Goal: Use online tool/utility: Utilize a website feature to perform a specific function

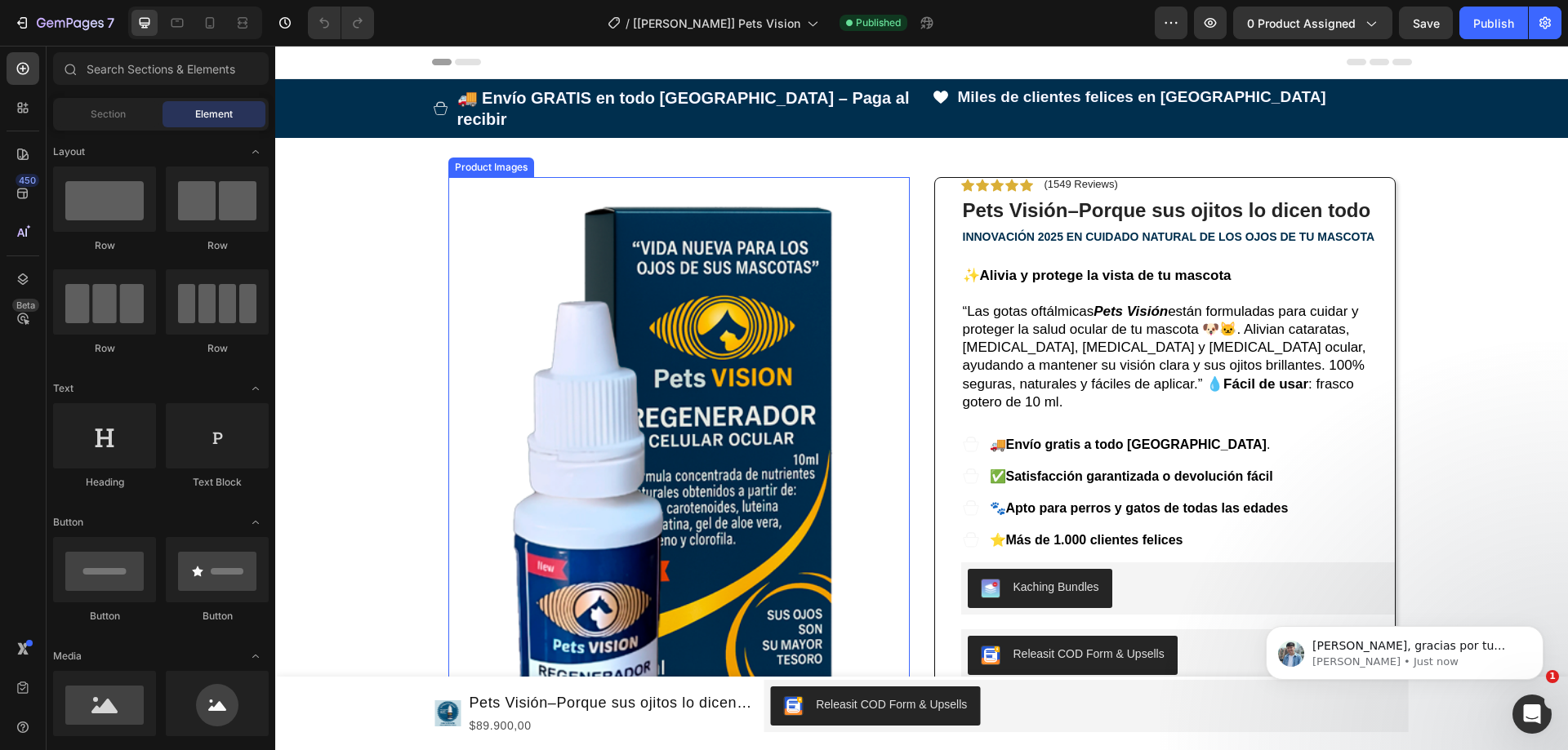
scroll to position [245, 0]
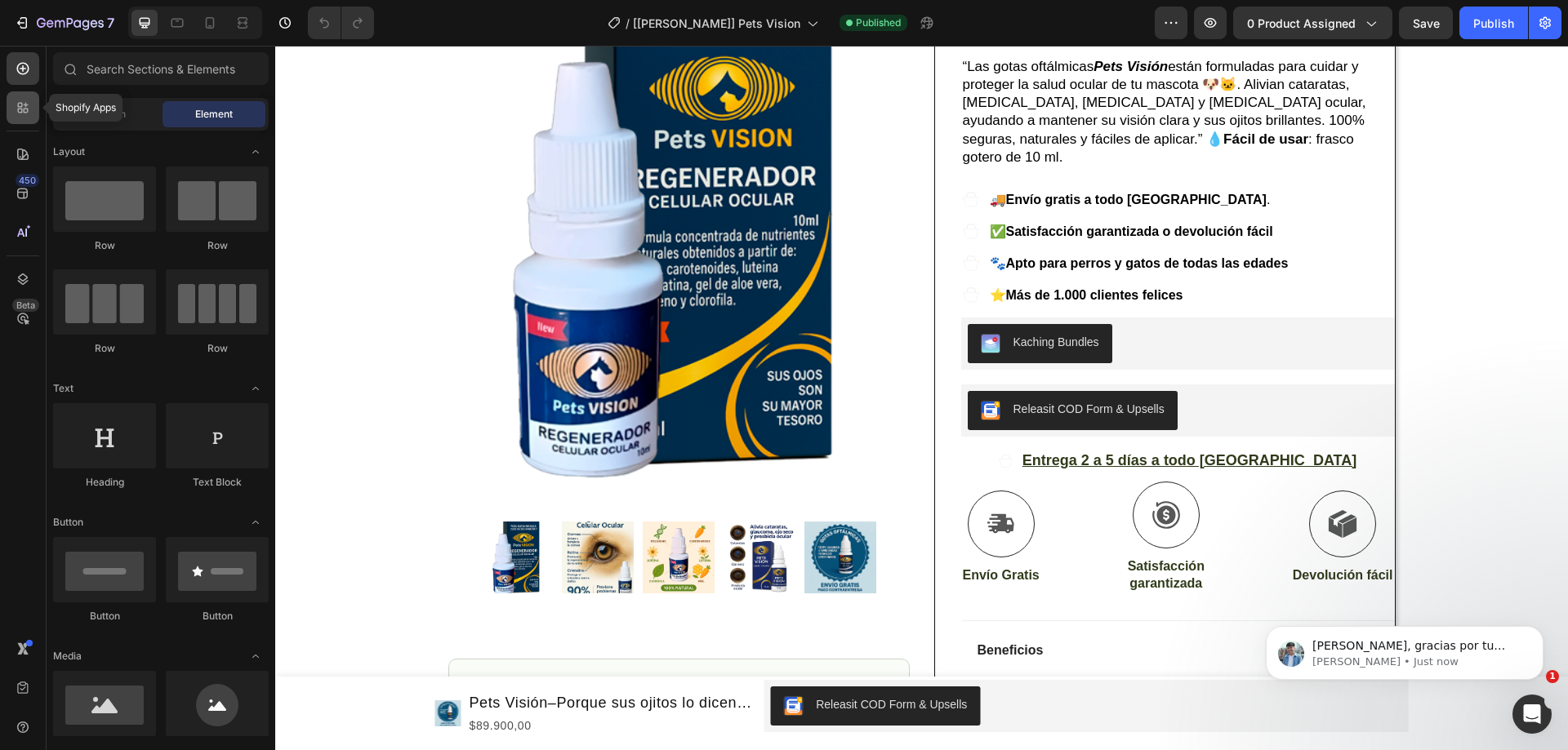
click at [18, 119] on div at bounding box center [23, 108] width 33 height 33
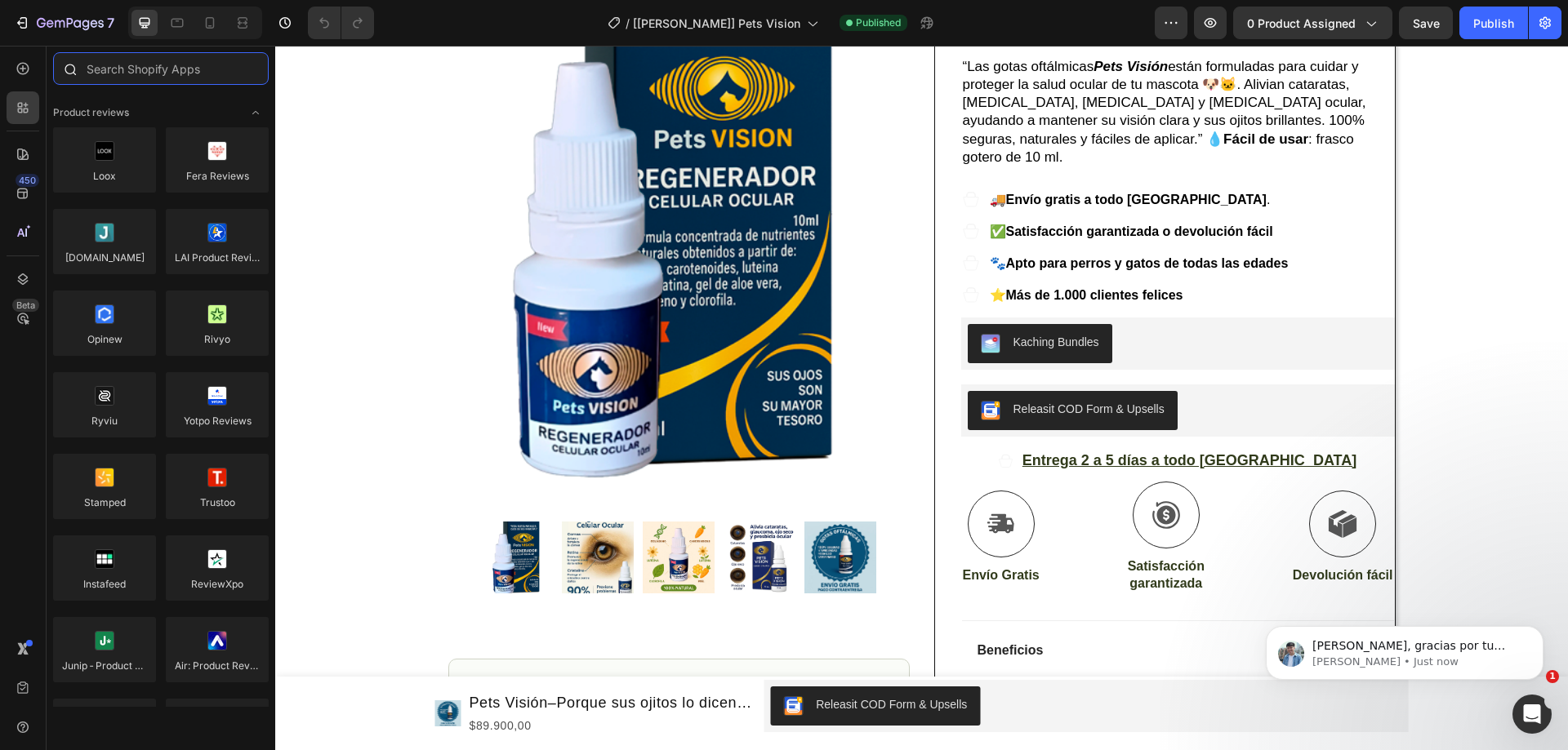
click at [131, 66] on input "text" at bounding box center [160, 69] width 215 height 33
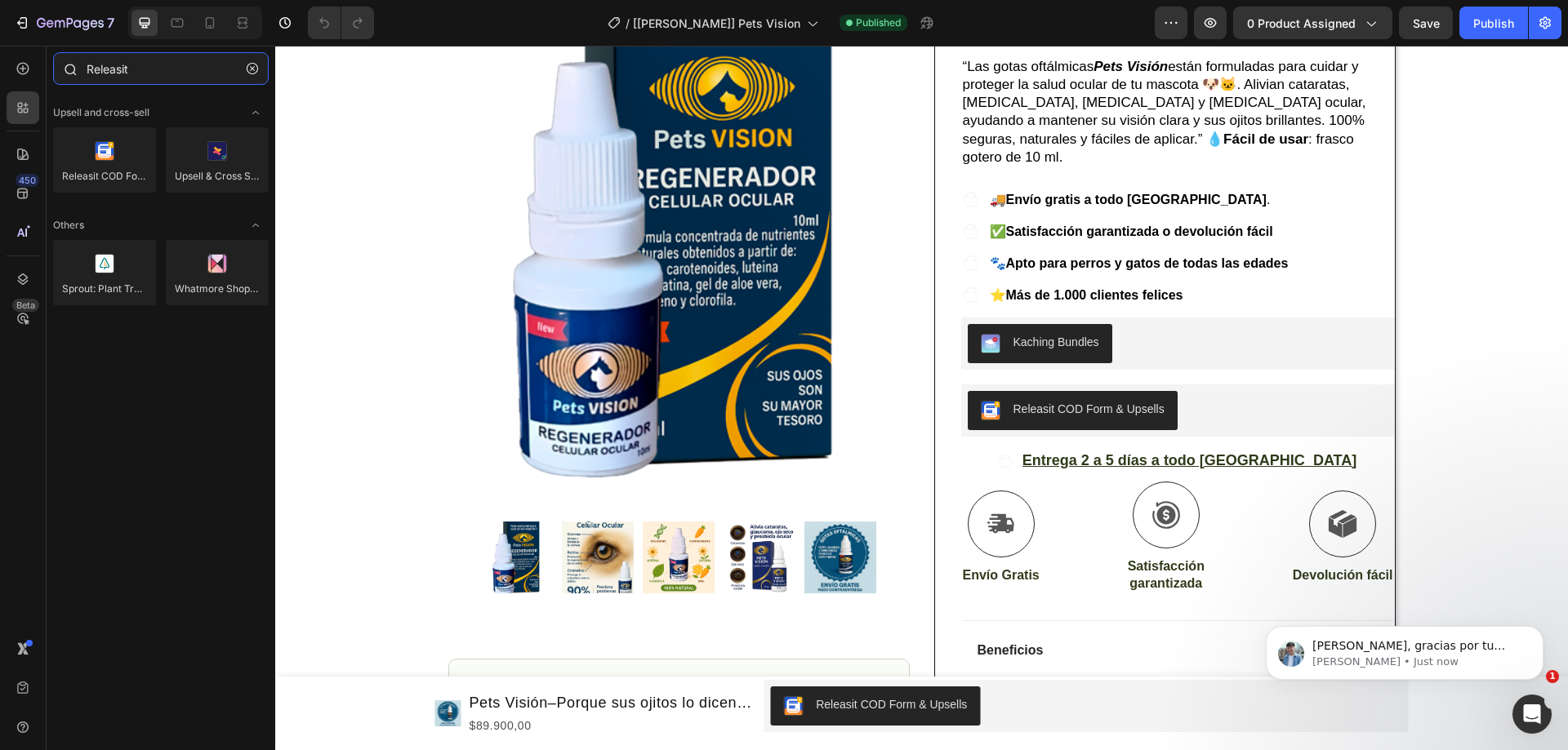
type input "Releasit"
click at [1075, 365] on div "Releasit COD Form & Upsells" at bounding box center [1033, 375] width 146 height 19
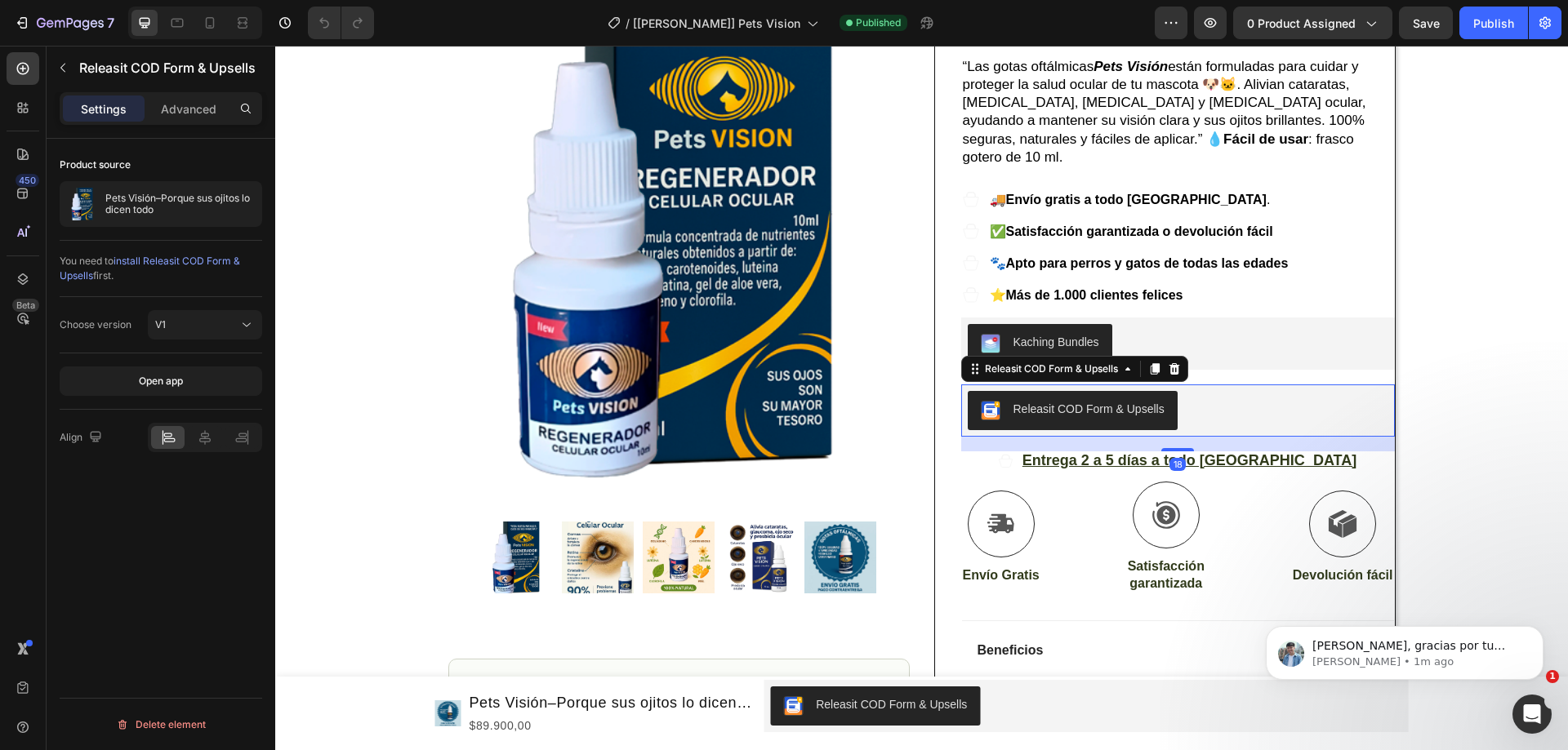
click at [1075, 401] on div "Releasit COD Form & Upsells" at bounding box center [1089, 409] width 151 height 17
click at [165, 375] on div "Open app" at bounding box center [161, 380] width 44 height 14
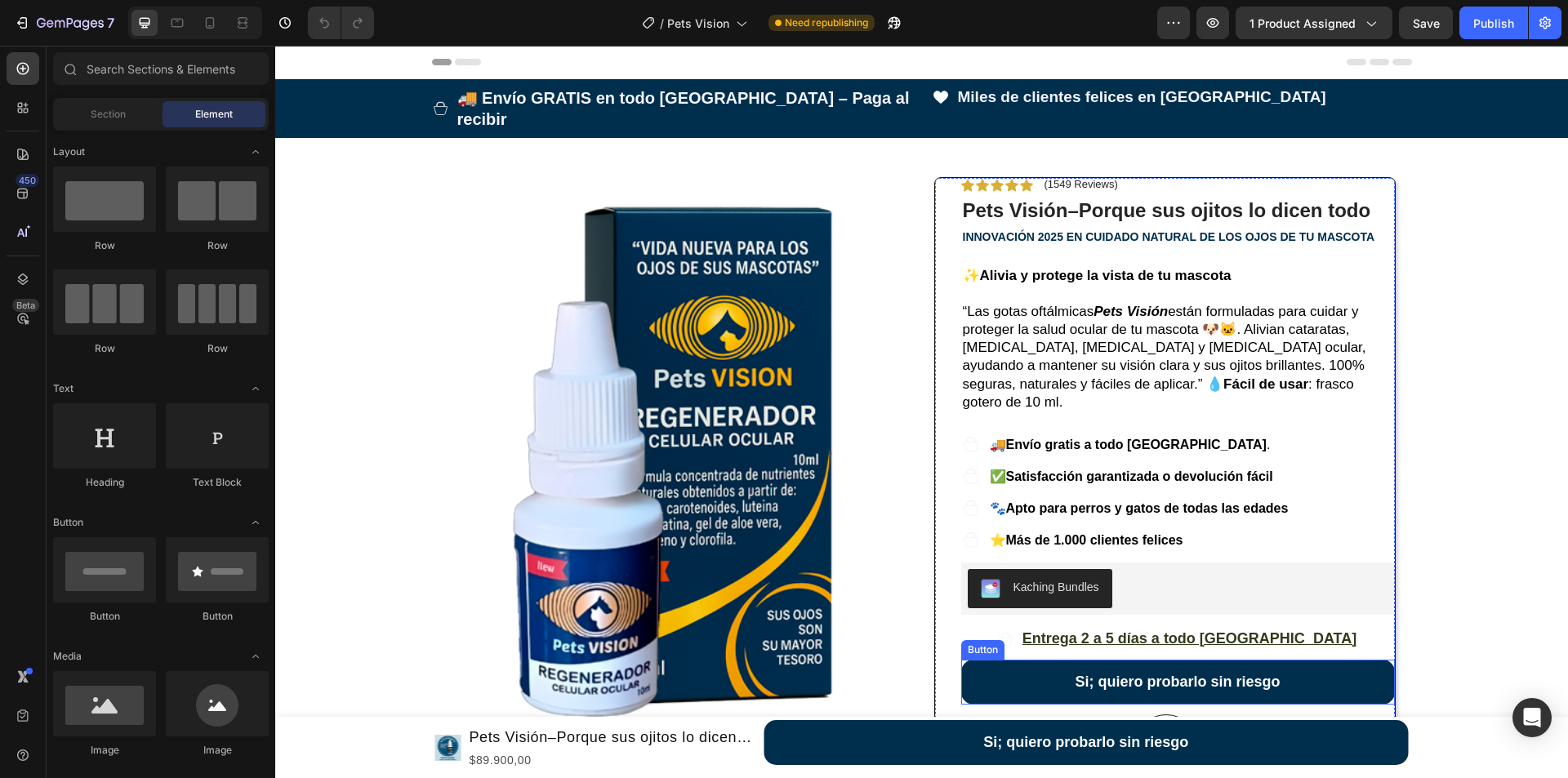
click at [1064, 659] on button "Si; quiero probarlo sin riesgo" at bounding box center [1177, 681] width 434 height 45
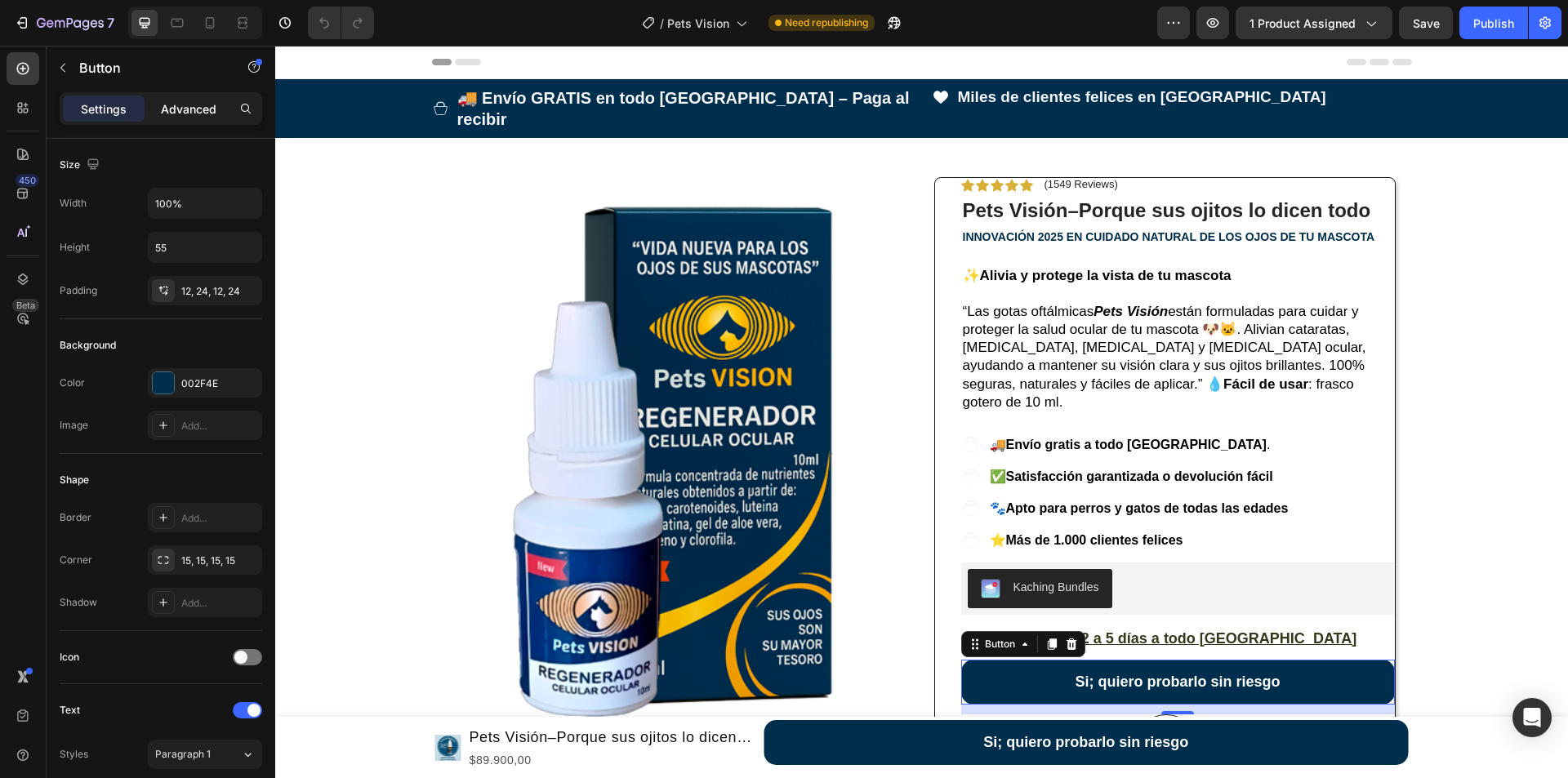
click at [193, 96] on div "Advanced" at bounding box center [188, 108] width 82 height 26
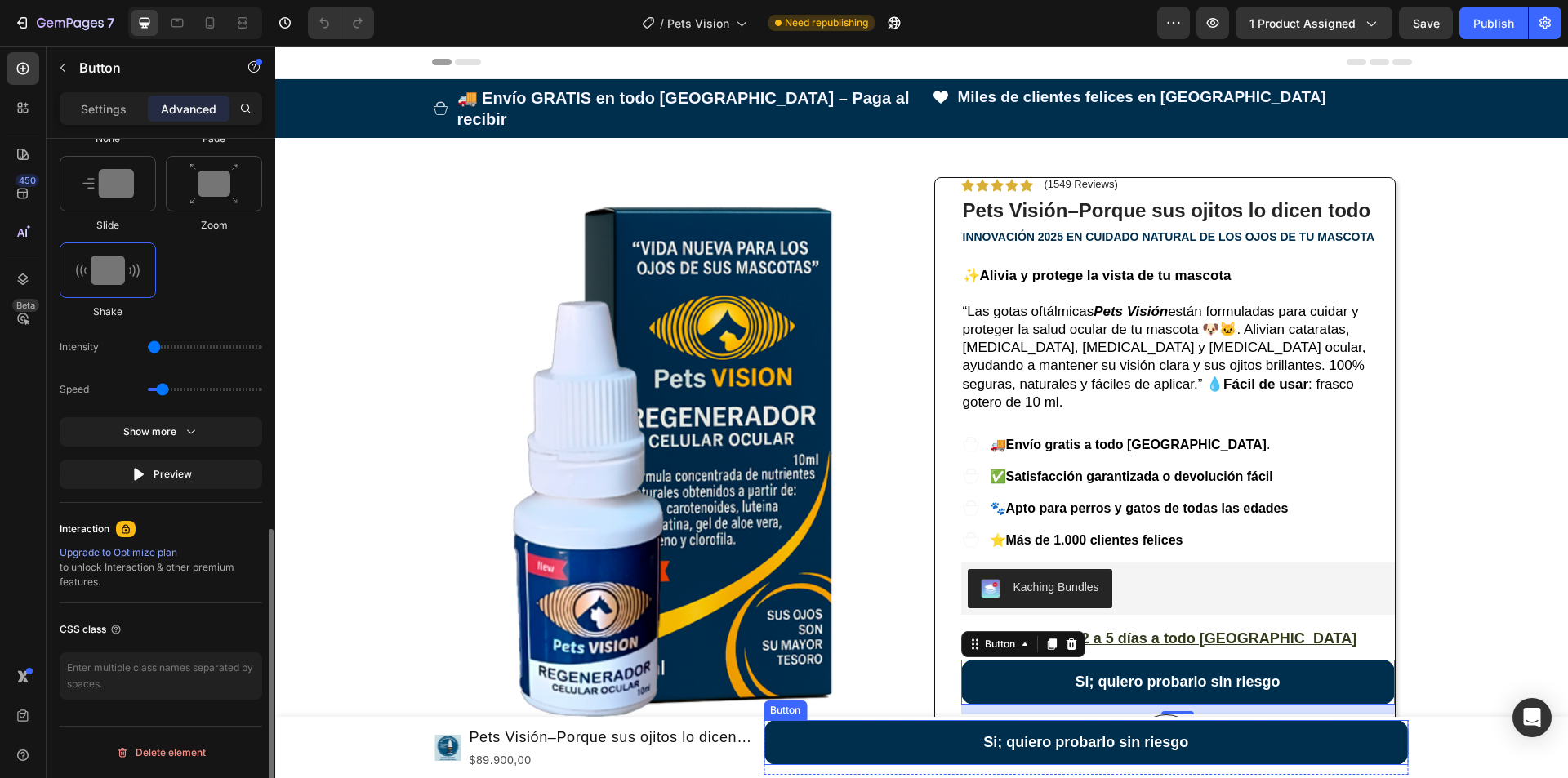
click at [907, 734] on button "Si; quiero probarlo sin riesgo" at bounding box center [1085, 742] width 644 height 45
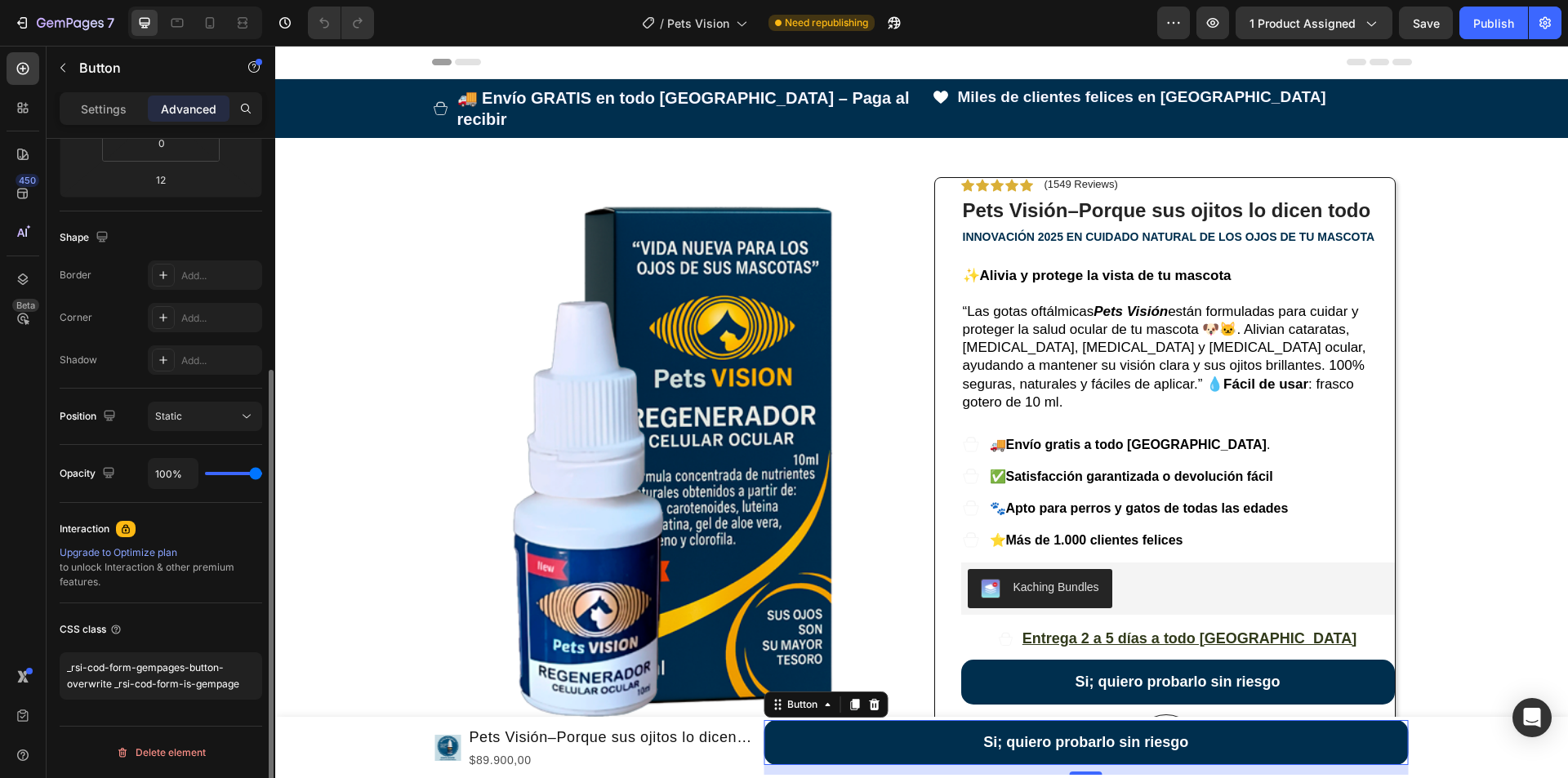
scroll to position [347, 0]
click at [205, 22] on icon at bounding box center [210, 22] width 16 height 16
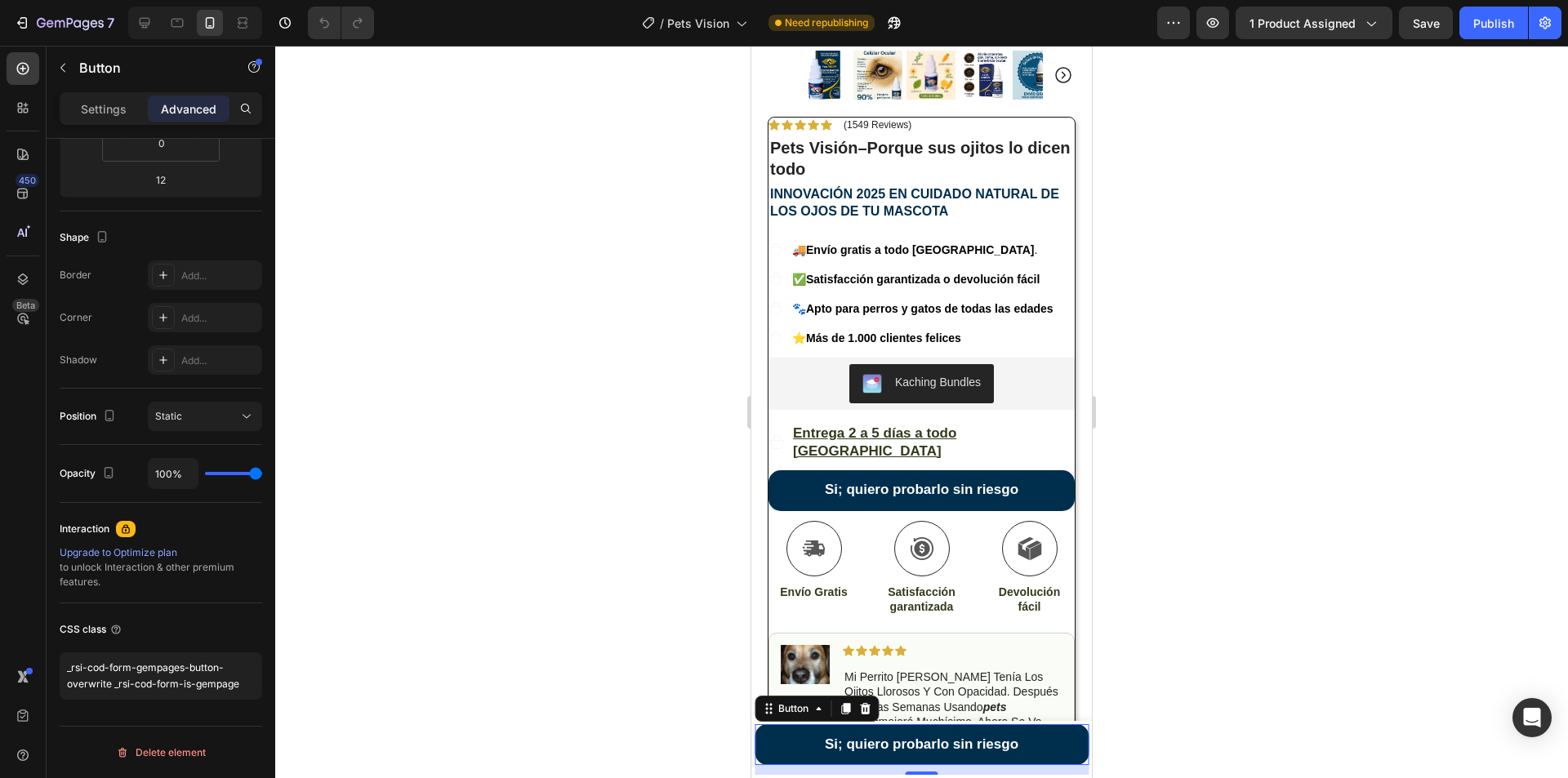
scroll to position [622, 0]
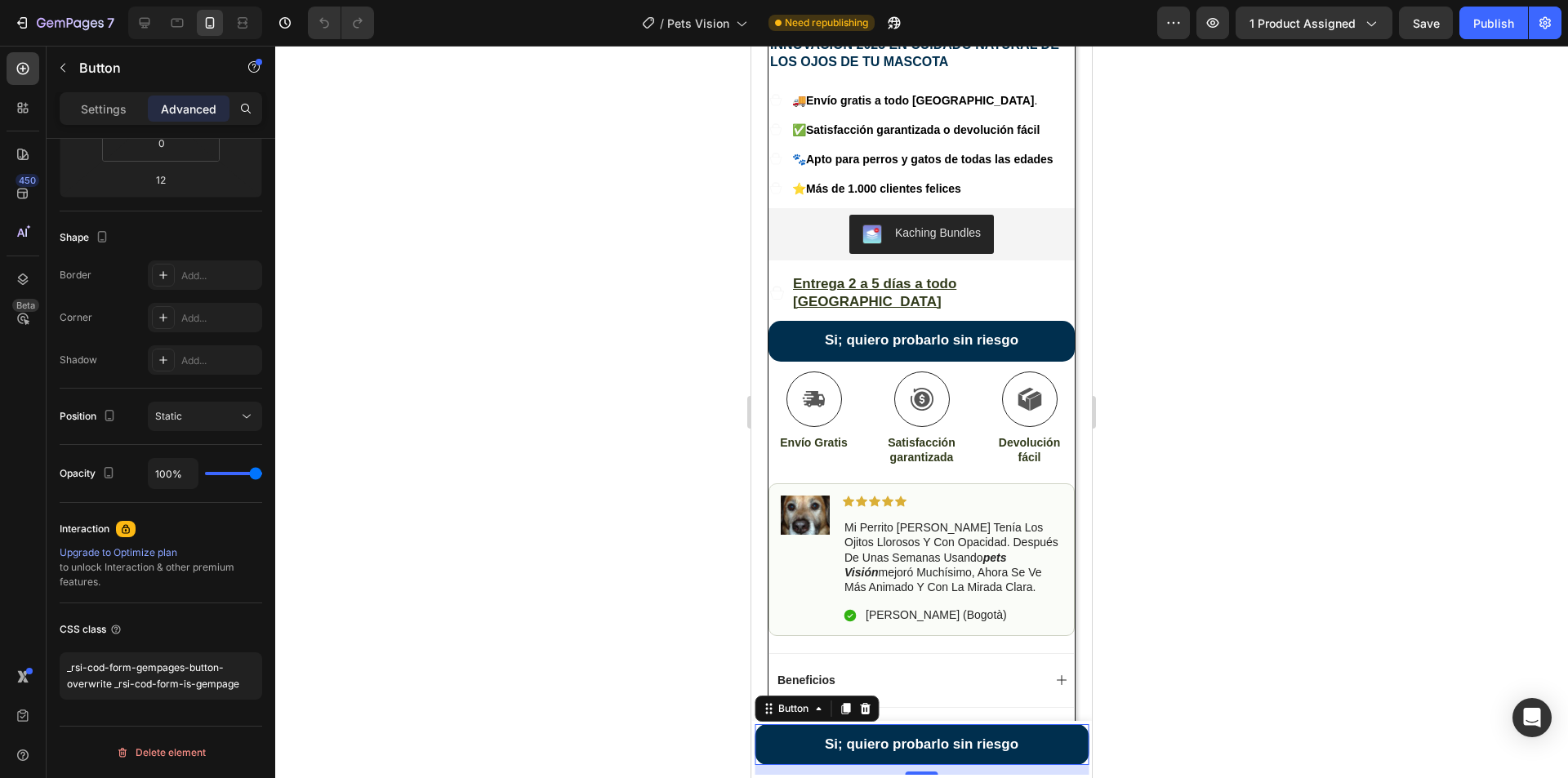
click at [801, 744] on button "Si; quiero probarlo sin riesgo" at bounding box center [921, 744] width 334 height 41
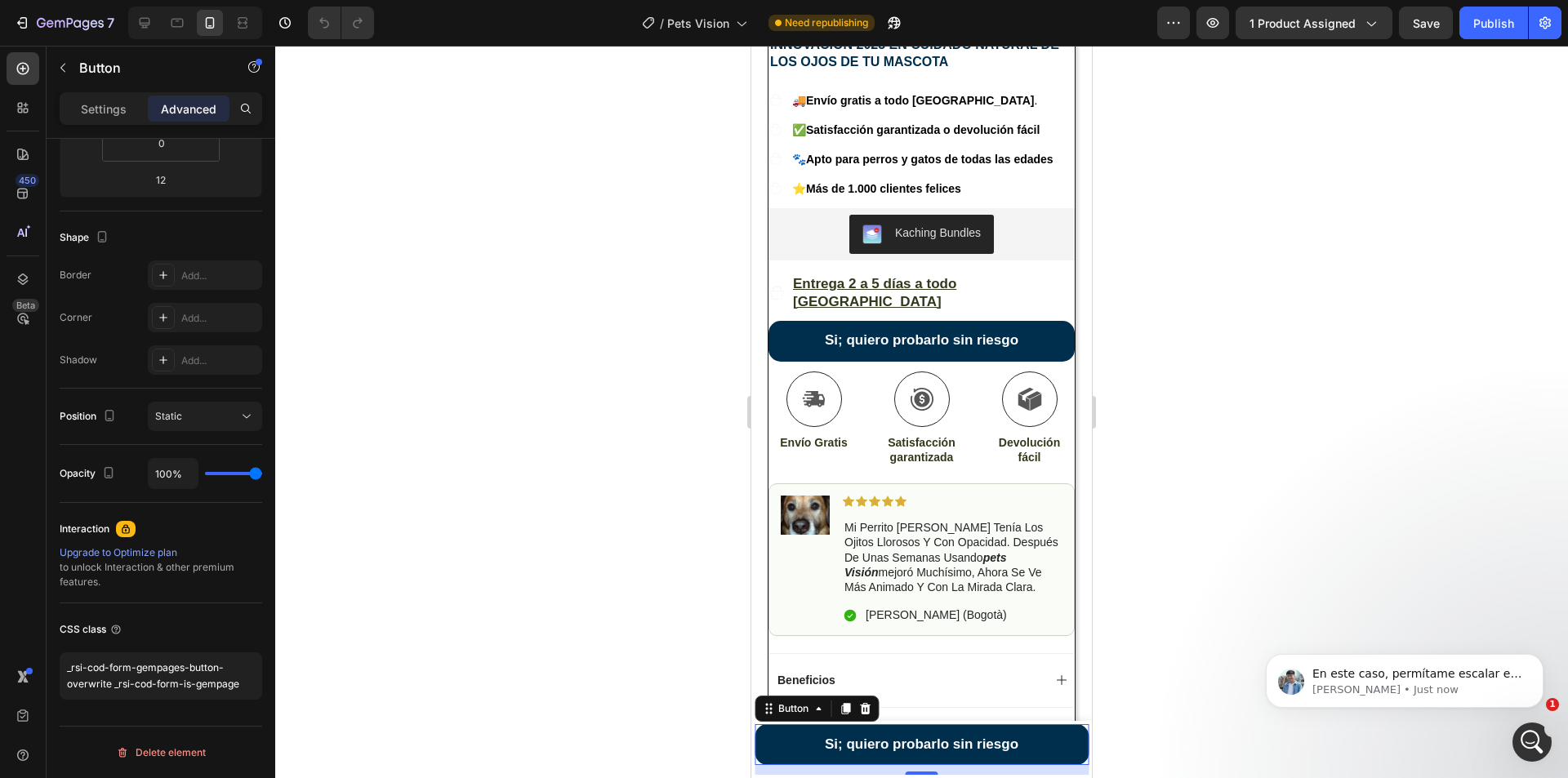
scroll to position [0, 0]
